Goal: Transaction & Acquisition: Download file/media

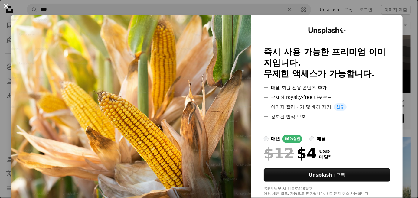
click at [5, 8] on button "An X shape" at bounding box center [5, 5] width 7 height 7
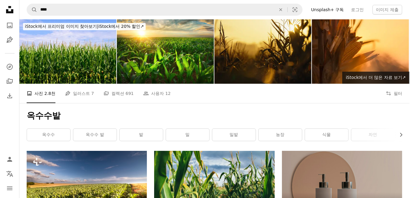
click at [0, 0] on button "Unfold 정렬 기준 관련성 Arrow down" at bounding box center [0, 0] width 0 height 0
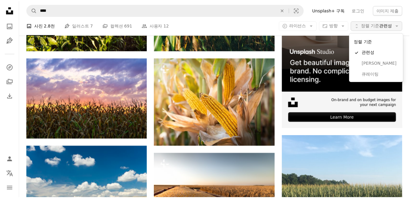
scroll to position [182, 0]
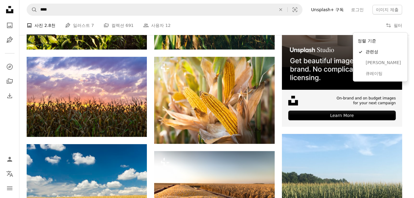
click at [0, 0] on button "Unfold 정렬 기준 관련성 Arrow down" at bounding box center [0, 0] width 0 height 0
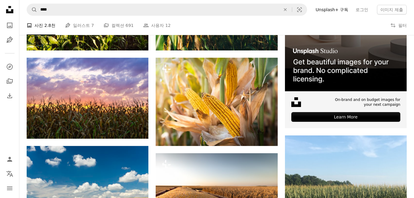
click at [0, 0] on span "라이선스" at bounding box center [0, 0] width 0 height 0
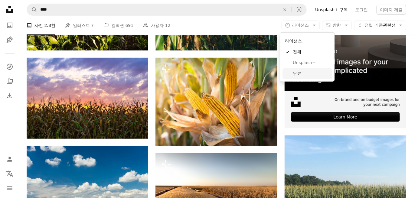
click at [295, 74] on span "무료" at bounding box center [311, 74] width 37 height 6
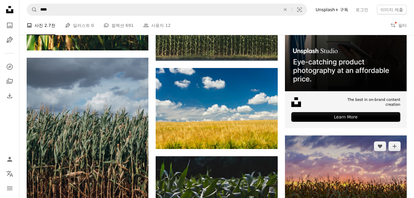
scroll to position [61, 0]
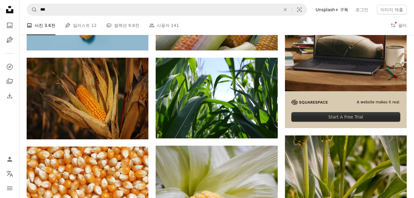
scroll to position [787, 0]
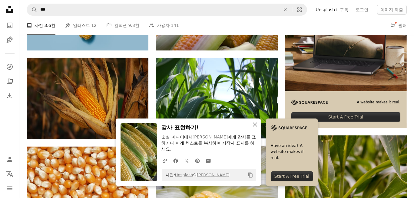
scroll to position [727, 0]
click at [254, 124] on icon "An X shape" at bounding box center [254, 124] width 7 height 7
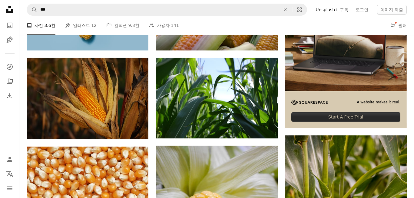
scroll to position [636, 0]
